Goal: Find specific page/section: Find specific page/section

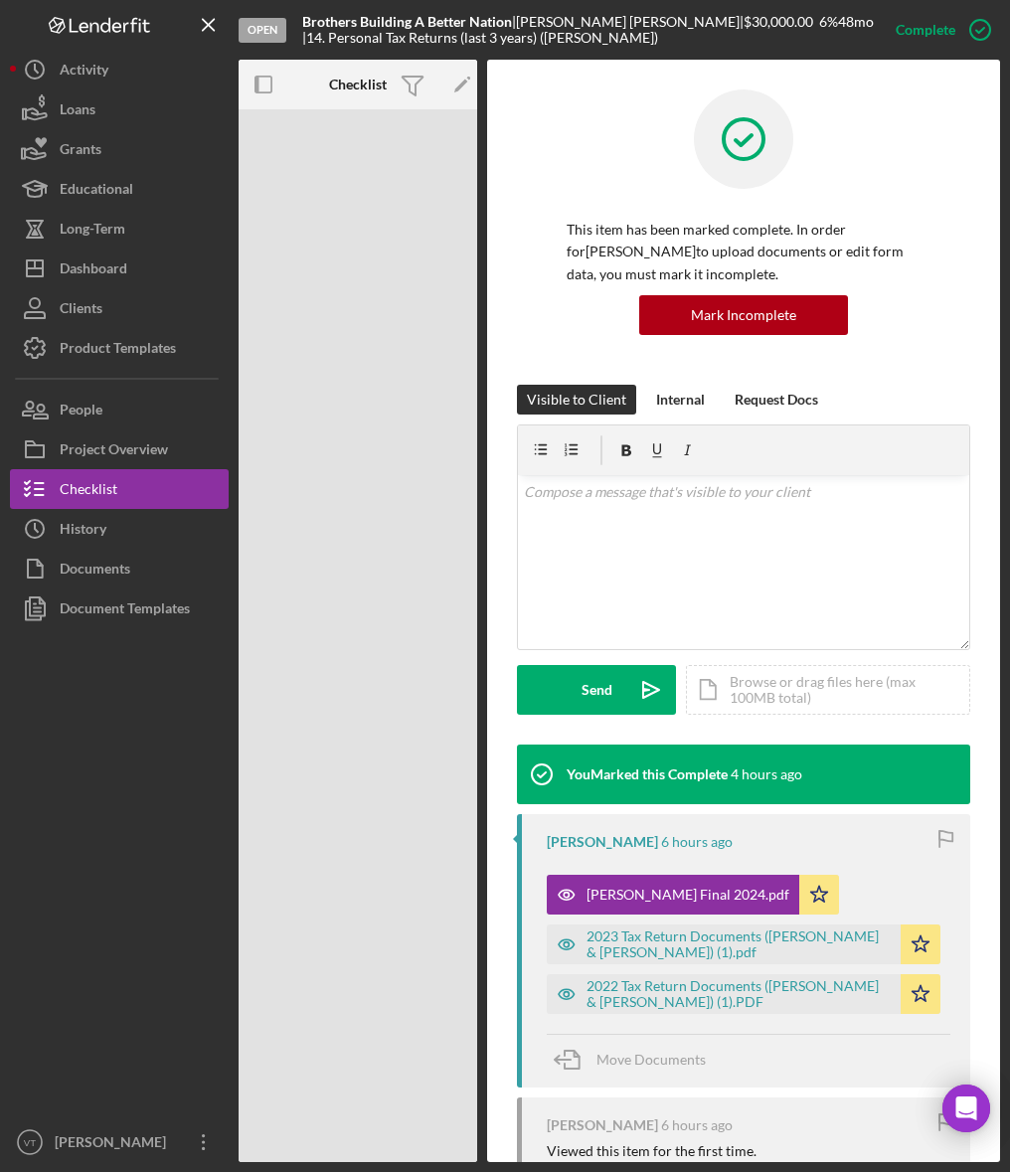
click at [176, 881] on div at bounding box center [119, 875] width 219 height 494
click at [96, 256] on div "Dashboard" at bounding box center [94, 270] width 68 height 45
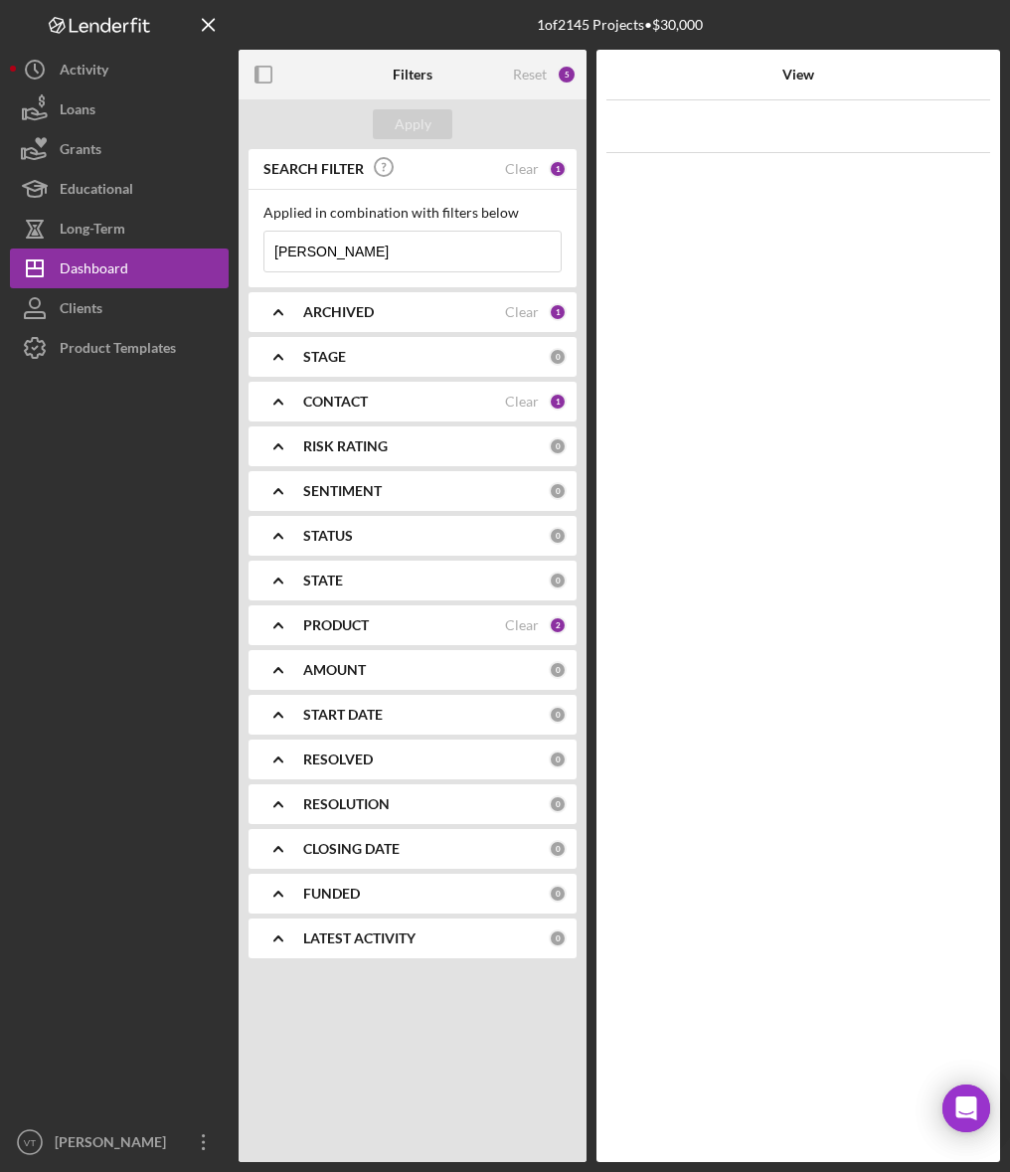
click at [374, 253] on input "[PERSON_NAME]" at bounding box center [412, 252] width 296 height 40
drag, startPoint x: 374, startPoint y: 253, endPoint x: 223, endPoint y: 250, distance: 151.1
click at [223, 250] on div "1 of 2145 Projects • $30,000 [PERSON_NAME] Filters Reset 5 Apply SEARCH FILTER …" at bounding box center [505, 581] width 990 height 1162
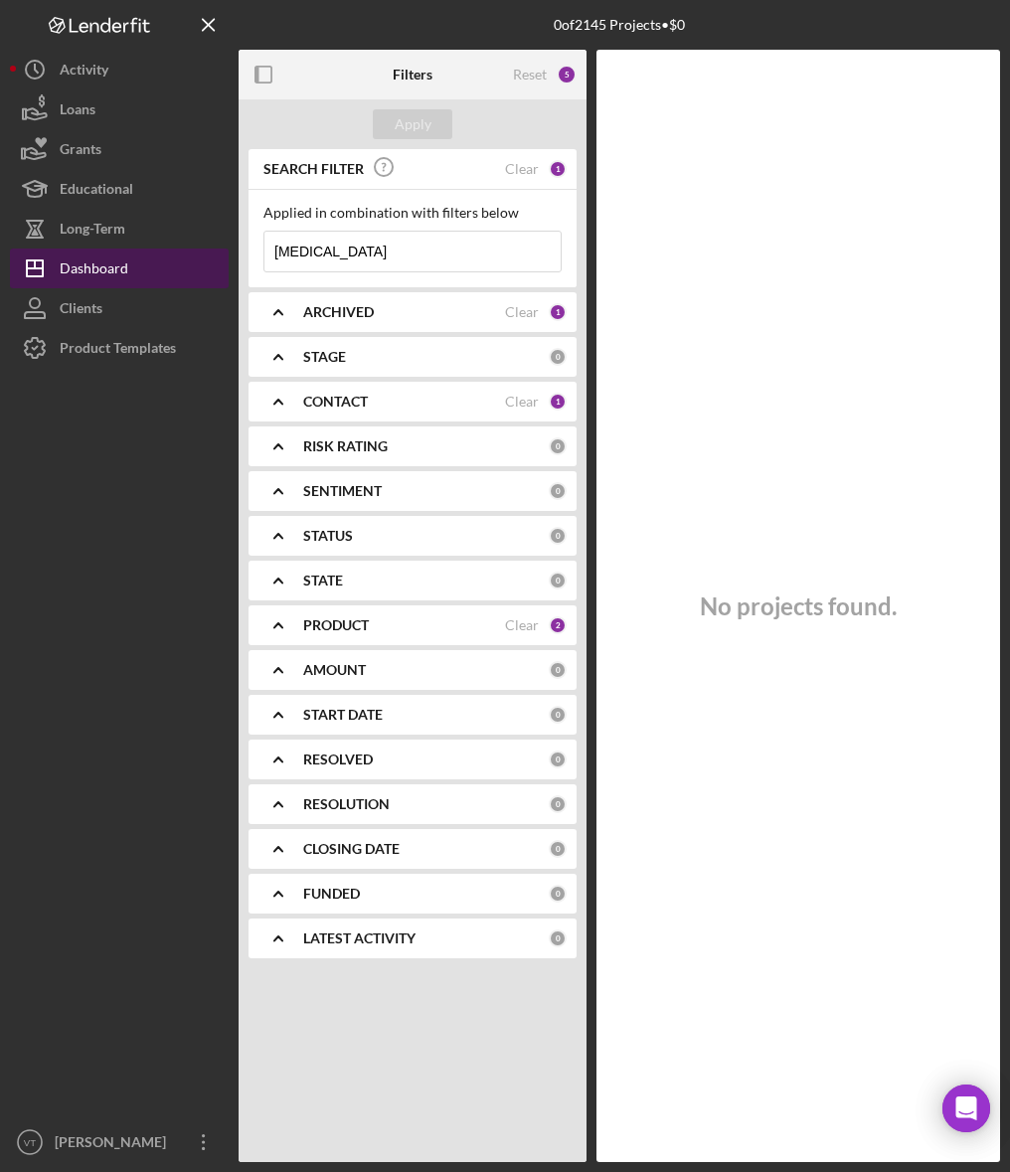
drag, startPoint x: 330, startPoint y: 259, endPoint x: 199, endPoint y: 250, distance: 131.5
click at [205, 252] on div "0 of 2145 Projects • $0 [PERSON_NAME] Filters Reset 5 Apply SEARCH FILTER Clear…" at bounding box center [505, 581] width 990 height 1162
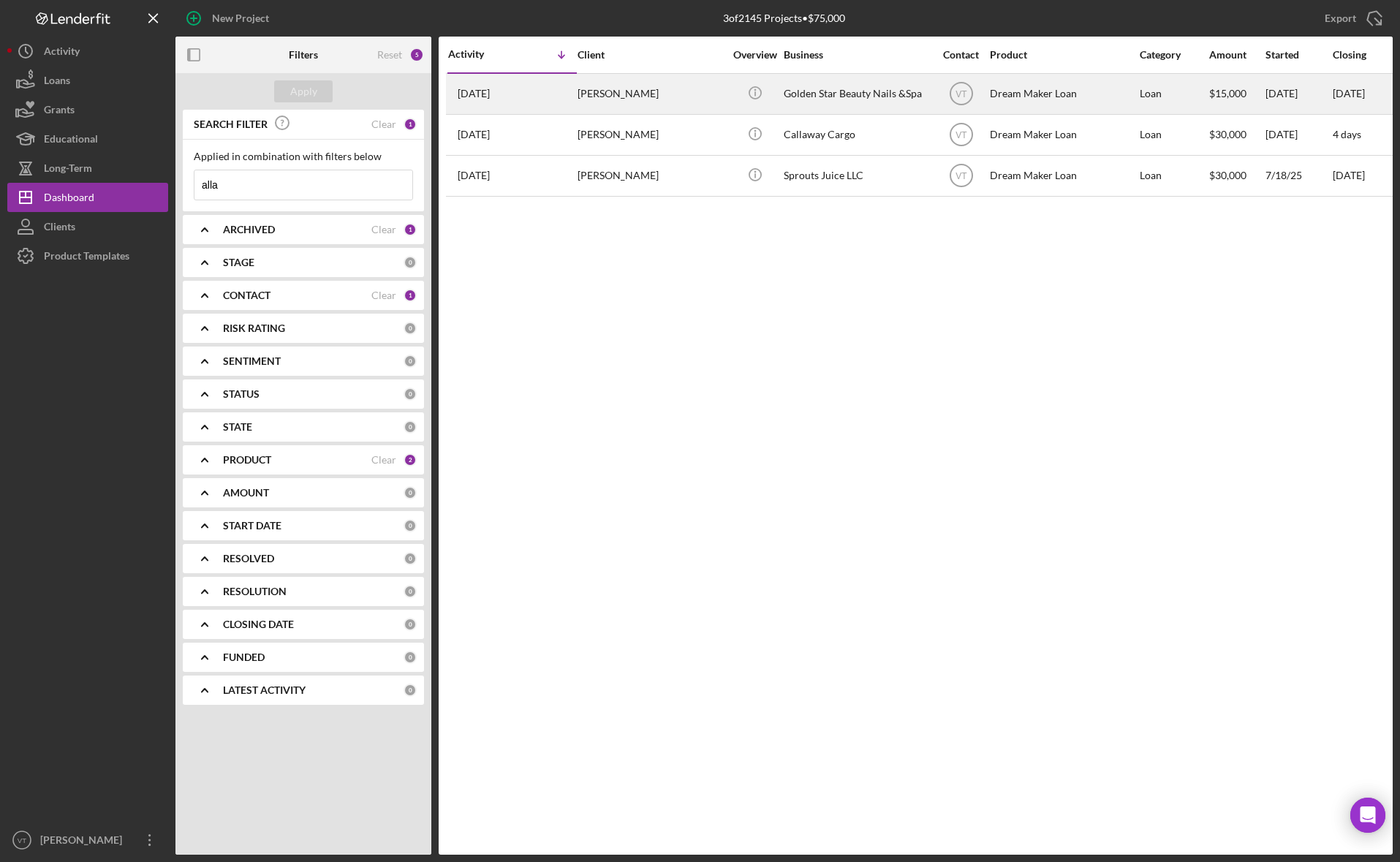
type input "alla"
click at [681, 85] on div "[PERSON_NAME]" at bounding box center [650, 93] width 146 height 39
